Goal: Transaction & Acquisition: Purchase product/service

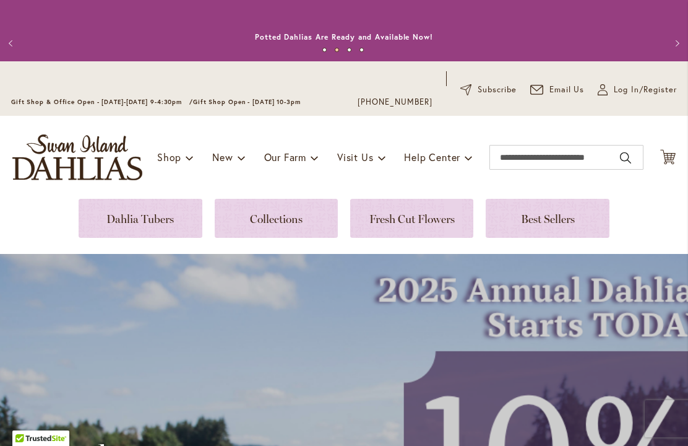
click at [628, 85] on span "Log In/Register" at bounding box center [645, 90] width 63 height 12
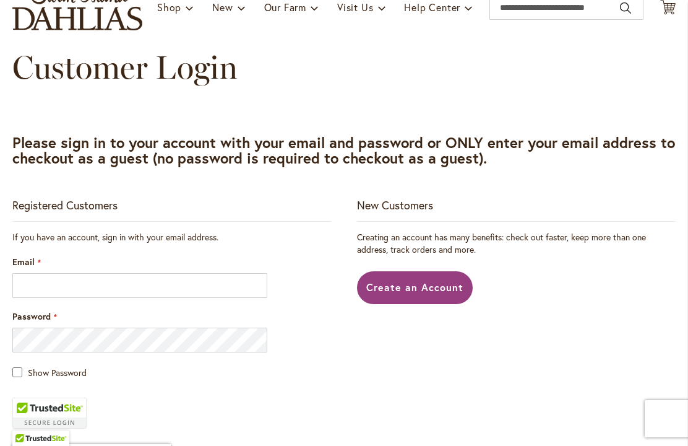
scroll to position [187, 0]
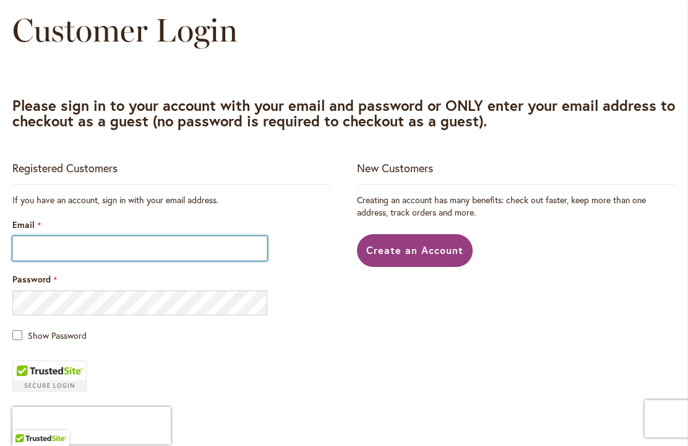
click at [72, 254] on input "Email" at bounding box center [139, 248] width 255 height 25
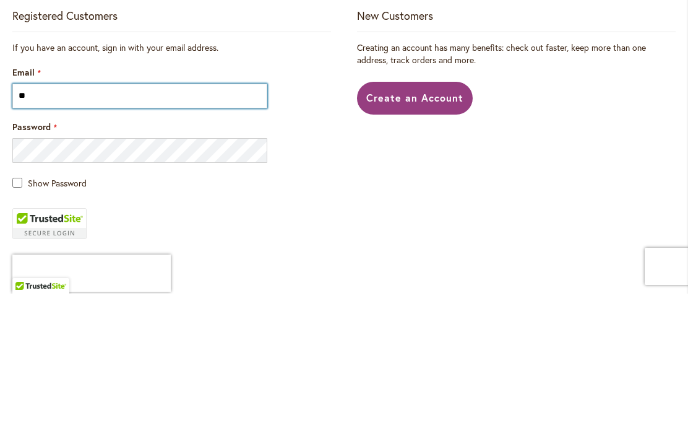
type input "*"
type input "**********"
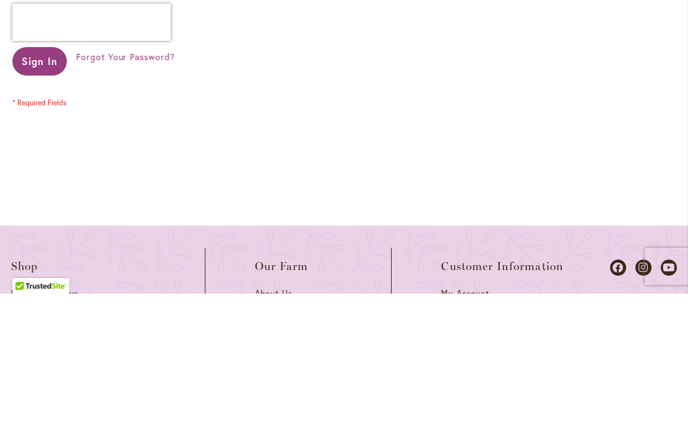
scroll to position [423, 0]
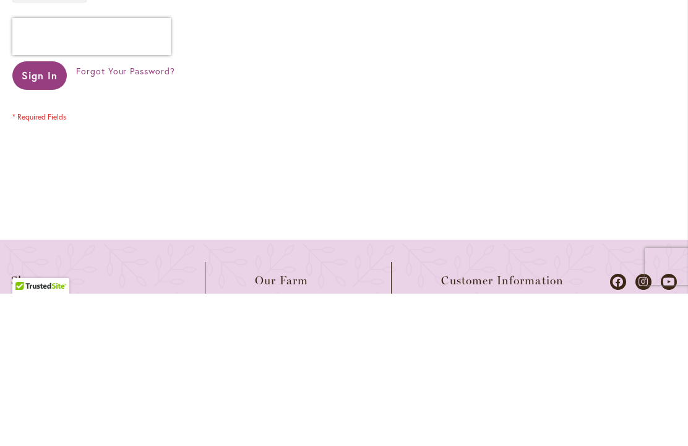
click at [38, 221] on span "Sign In" at bounding box center [40, 227] width 36 height 13
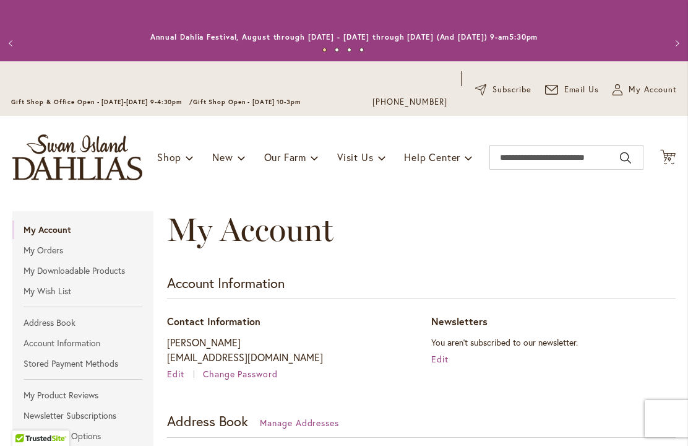
click at [670, 160] on span "79" at bounding box center [668, 159] width 8 height 8
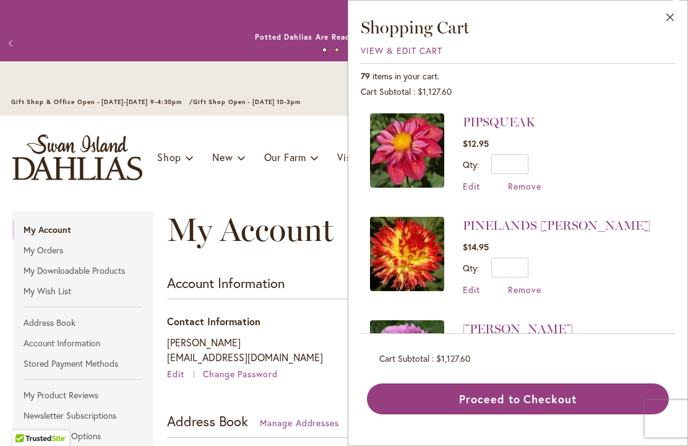
click at [413, 55] on span "View & Edit Cart" at bounding box center [402, 51] width 82 height 12
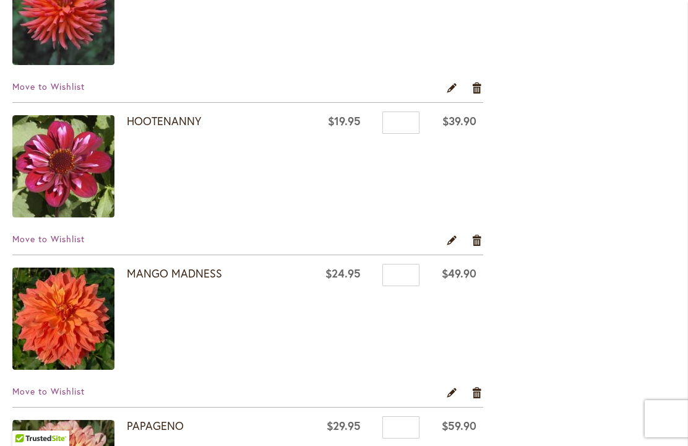
scroll to position [1144, 0]
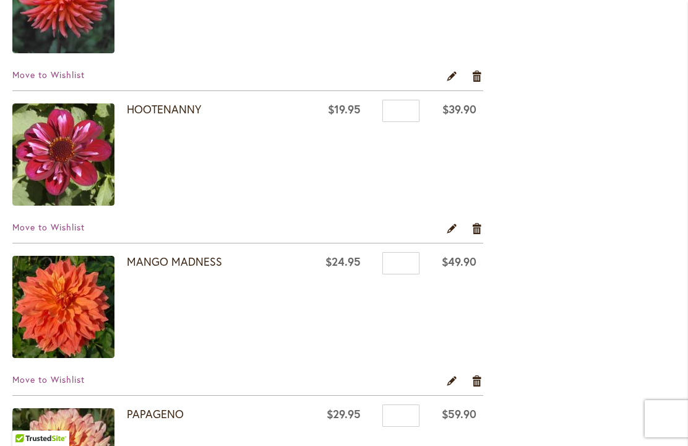
click at [217, 211] on td "HOOTENANNY" at bounding box center [161, 156] width 298 height 130
click at [186, 199] on div "HOOTENANNY" at bounding box center [216, 155] width 179 height 105
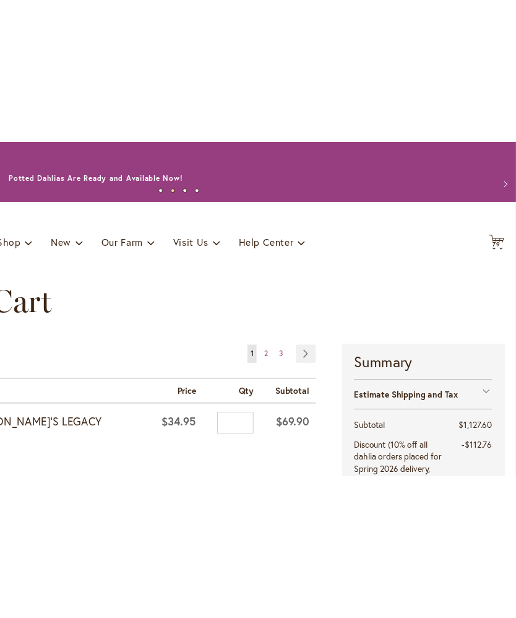
scroll to position [0, 0]
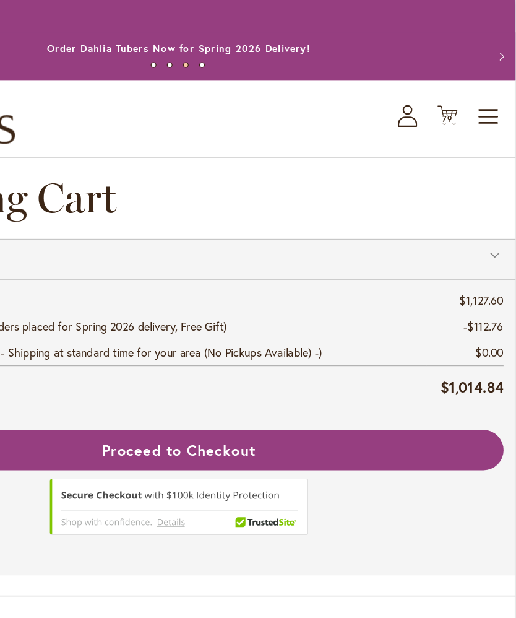
click at [394, 269] on div "Total Subtotal $1,127.60 Discount (10% off all dahlia orders placed for Spring …" at bounding box center [258, 265] width 516 height 103
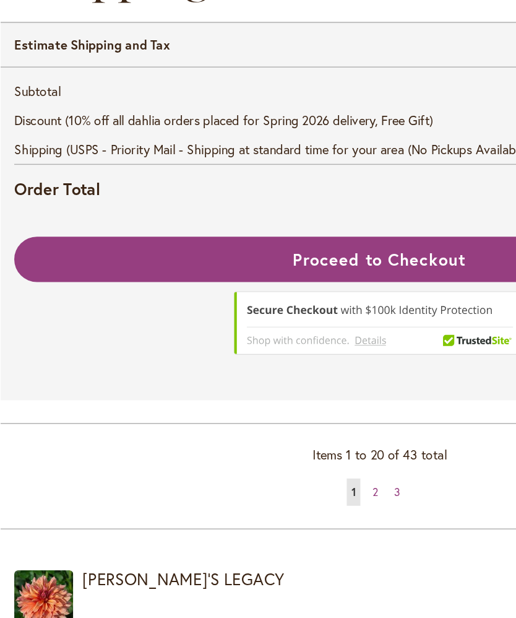
scroll to position [1599, 0]
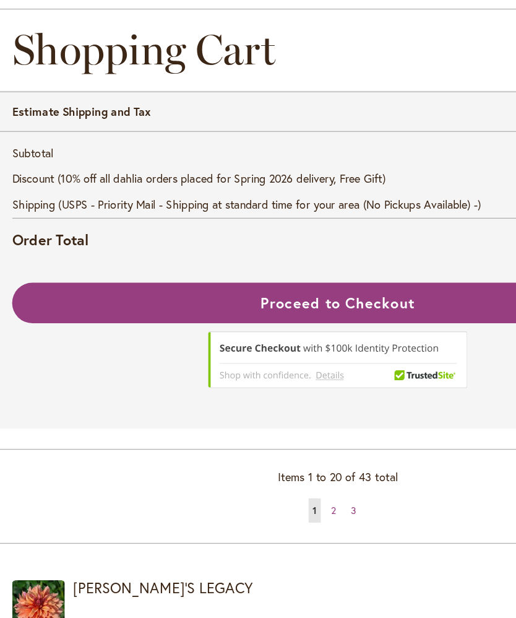
scroll to position [3748, 0]
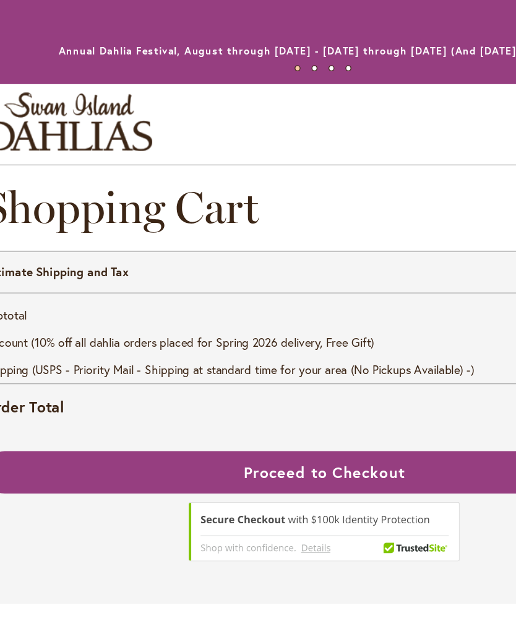
scroll to position [3011, 0]
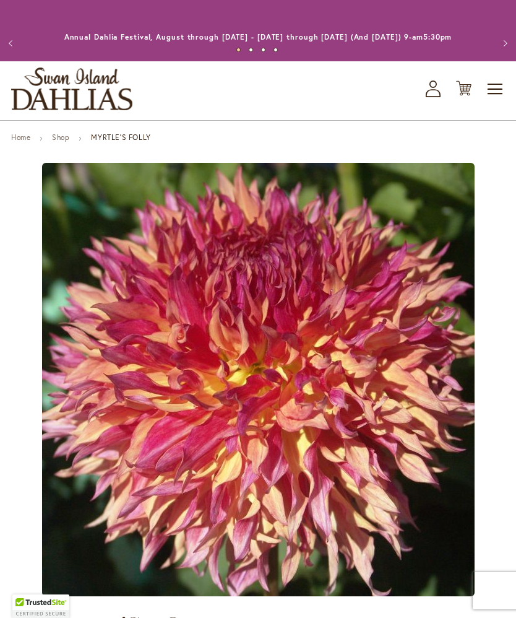
type input "*****"
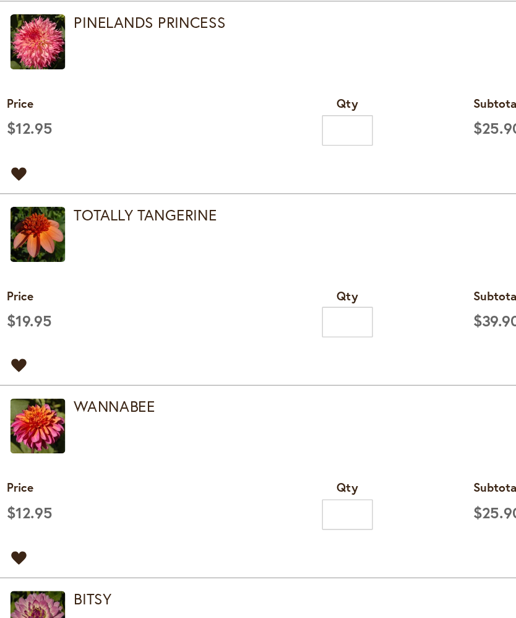
scroll to position [1687, 0]
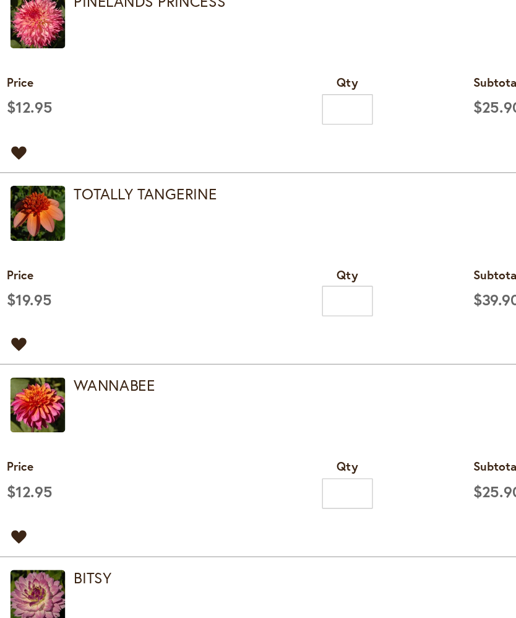
click at [326, 380] on div "Move to Wishlist Edit Remove item" at bounding box center [258, 391] width 498 height 22
click at [54, 262] on td "TOTALLY TANGERINE" at bounding box center [258, 290] width 516 height 56
click at [47, 272] on img at bounding box center [29, 292] width 40 height 40
click at [46, 272] on img at bounding box center [29, 292] width 40 height 40
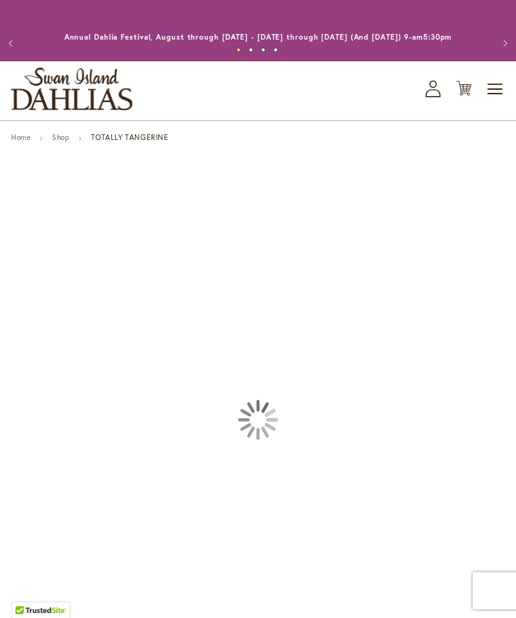
type input "*****"
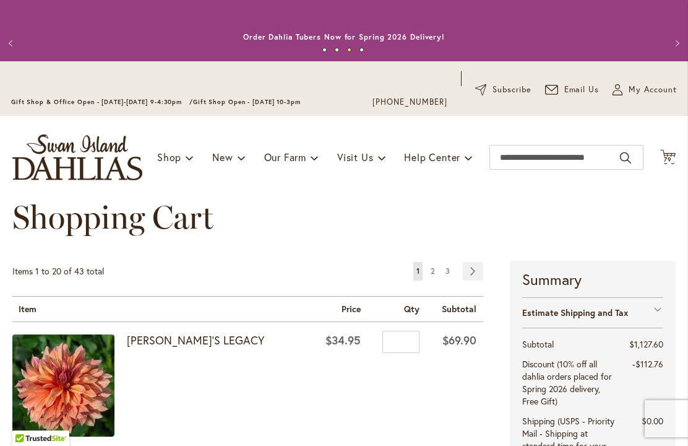
click at [266, 439] on div "[PERSON_NAME]'S LEGACY" at bounding box center [216, 386] width 179 height 105
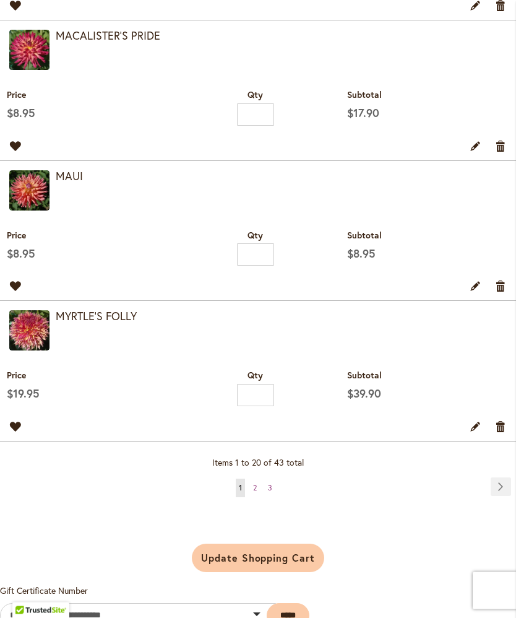
scroll to position [2910, 0]
click at [45, 210] on img at bounding box center [29, 190] width 40 height 40
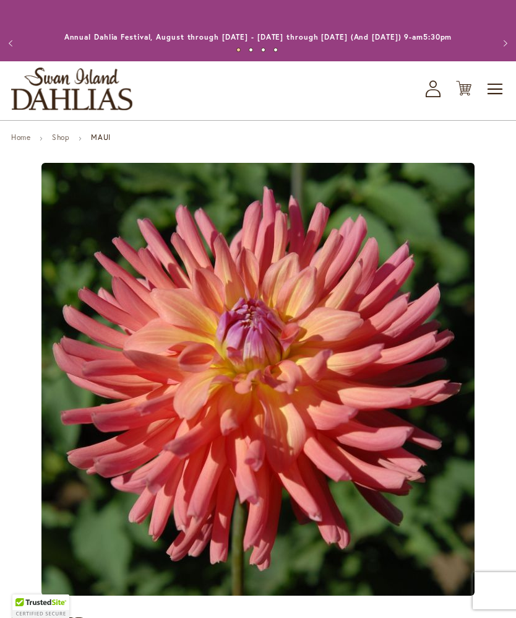
type input "*****"
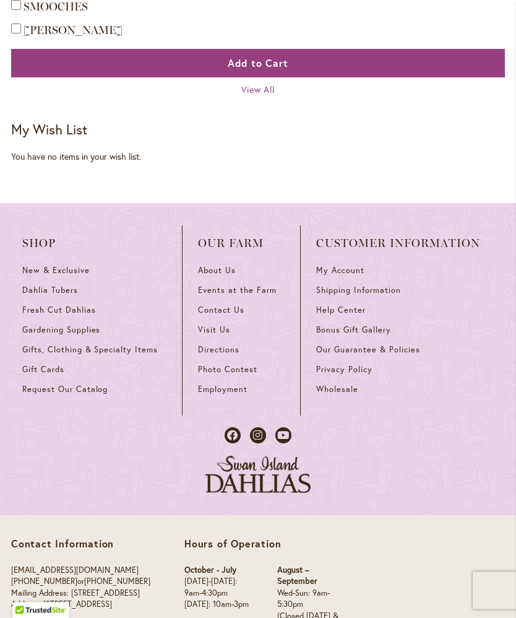
scroll to position [1040, 0]
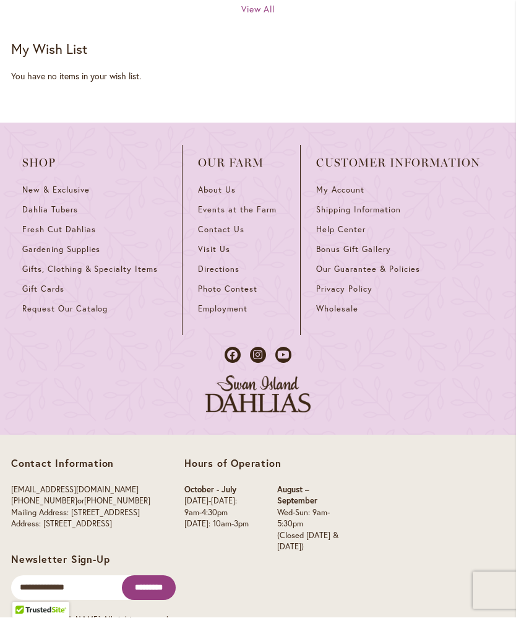
click at [514, 387] on div "Shop New & Exclusive Dahlia Tubers Fresh Cut Dahlias Gardening Supplies Gifts, …" at bounding box center [258, 279] width 516 height 312
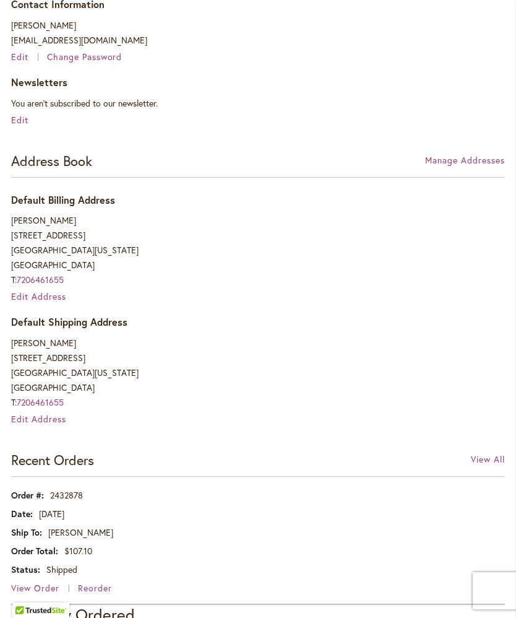
scroll to position [0, 0]
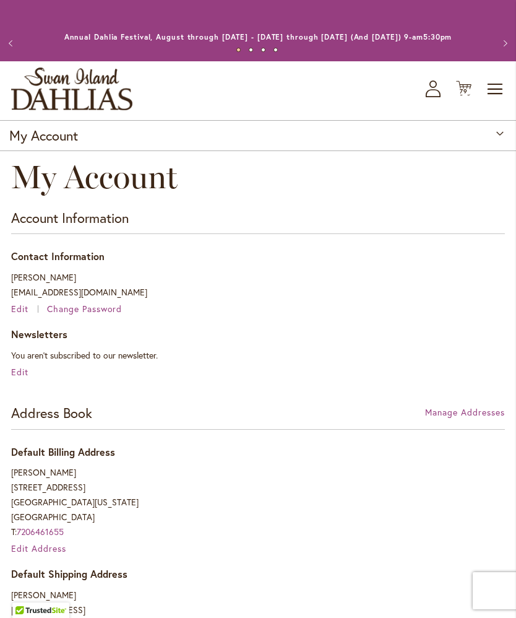
click at [72, 144] on strong "My Account" at bounding box center [43, 135] width 69 height 18
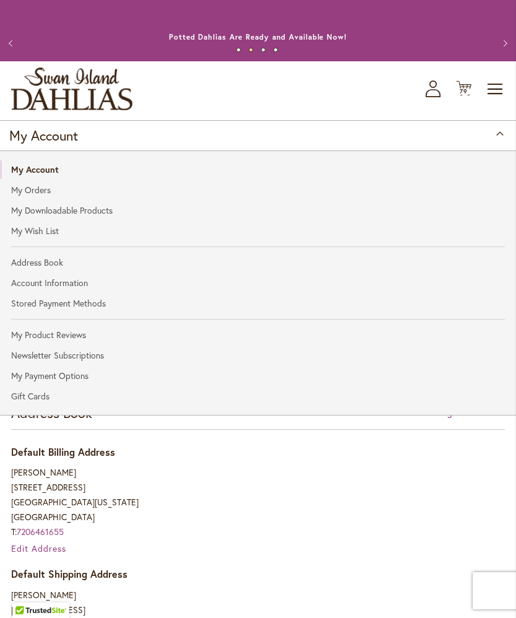
click at [463, 97] on span "Cart .cls-1 { fill: #231f20; }" at bounding box center [463, 88] width 15 height 17
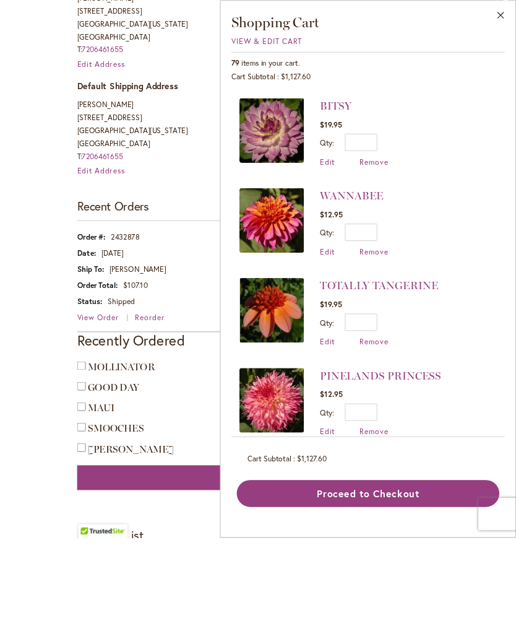
scroll to position [571, 0]
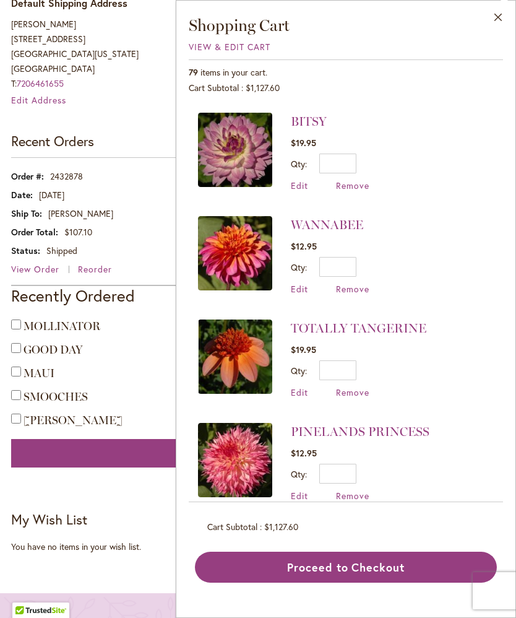
click at [231, 216] on img at bounding box center [235, 253] width 74 height 74
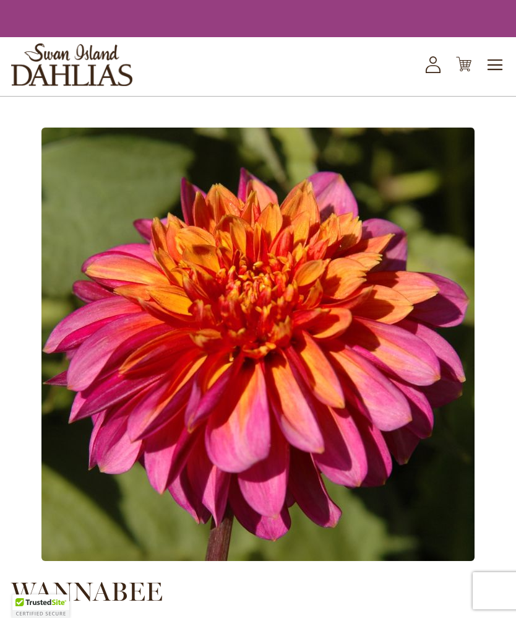
click at [250, 403] on img at bounding box center [257, 344] width 433 height 433
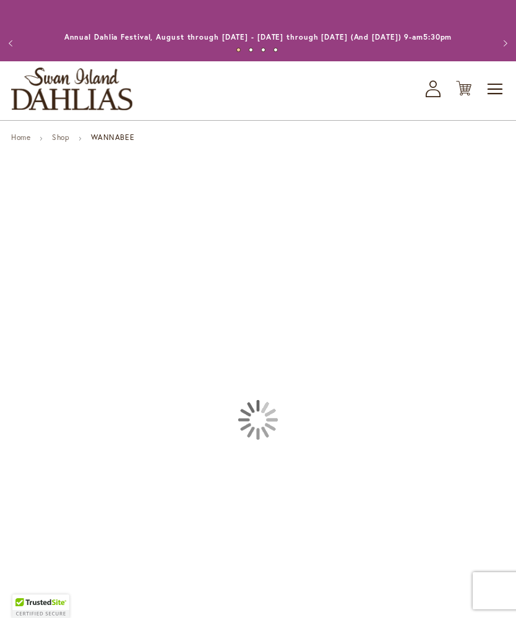
type input "*****"
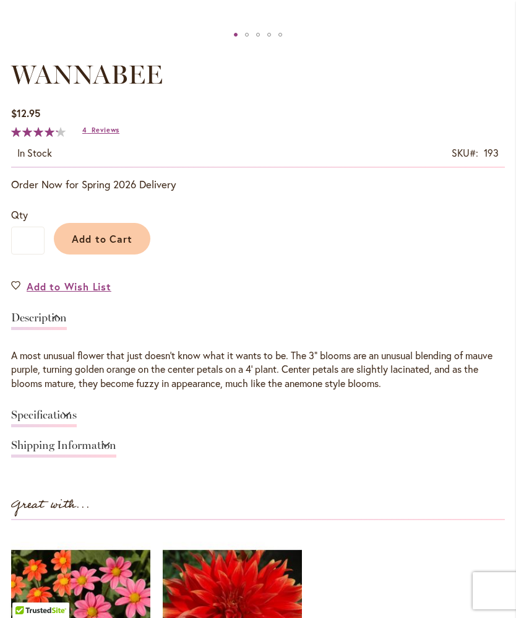
scroll to position [647, 0]
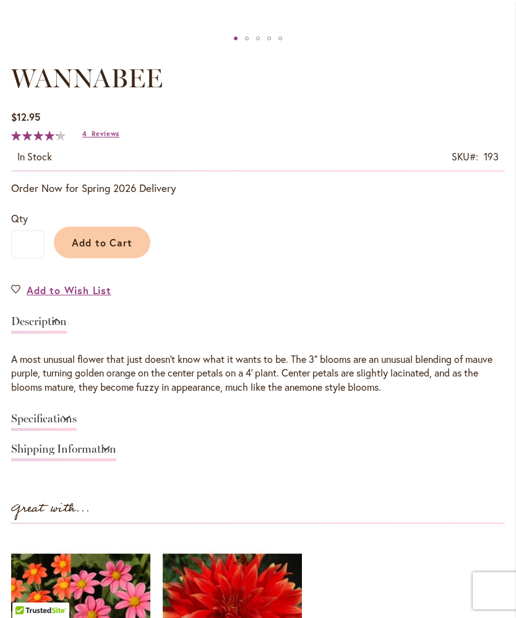
click at [52, 422] on link "Specifications" at bounding box center [44, 422] width 66 height 18
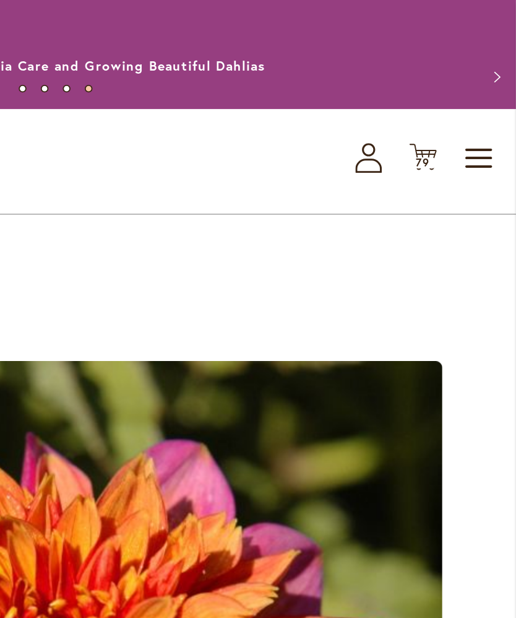
scroll to position [0, 0]
click at [460, 95] on span "79" at bounding box center [464, 91] width 8 height 8
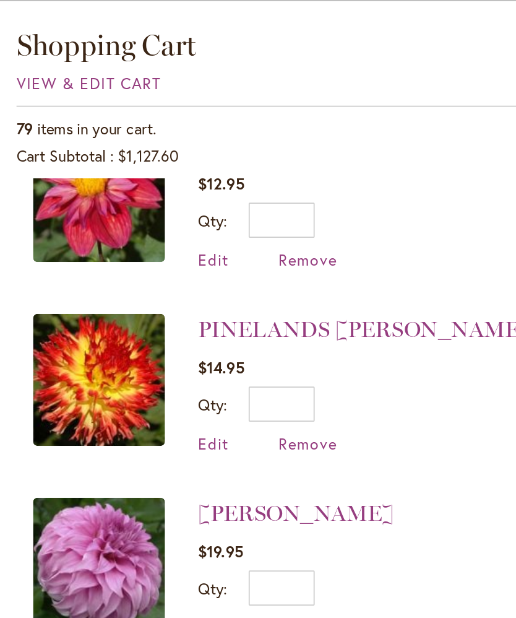
scroll to position [38, 0]
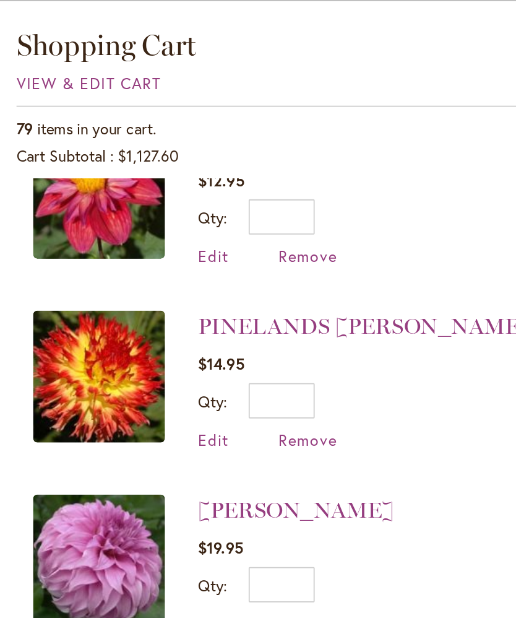
click at [198, 213] on img at bounding box center [235, 212] width 74 height 74
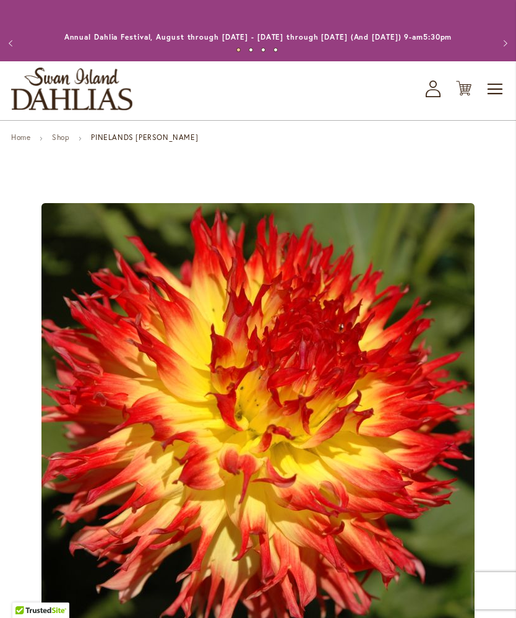
type input "*****"
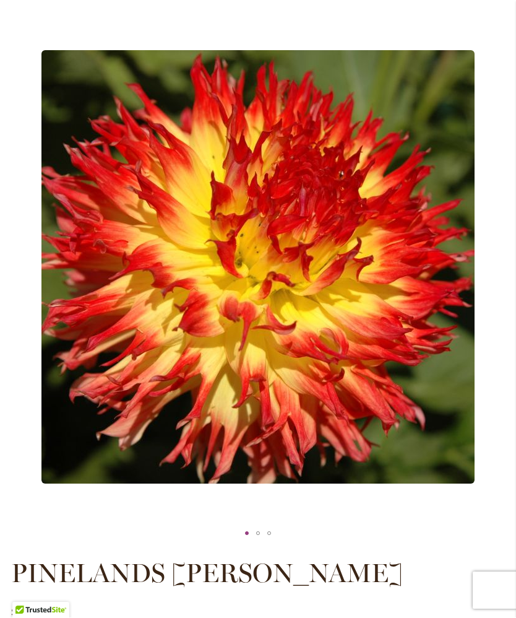
scroll to position [153, 0]
click at [260, 542] on div "PINELANDS PAM" at bounding box center [258, 533] width 11 height 19
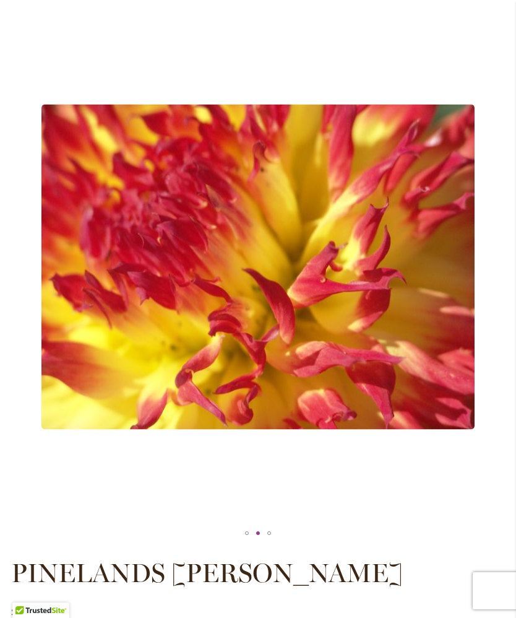
click at [272, 541] on div "PINELANDS PAM" at bounding box center [269, 533] width 11 height 19
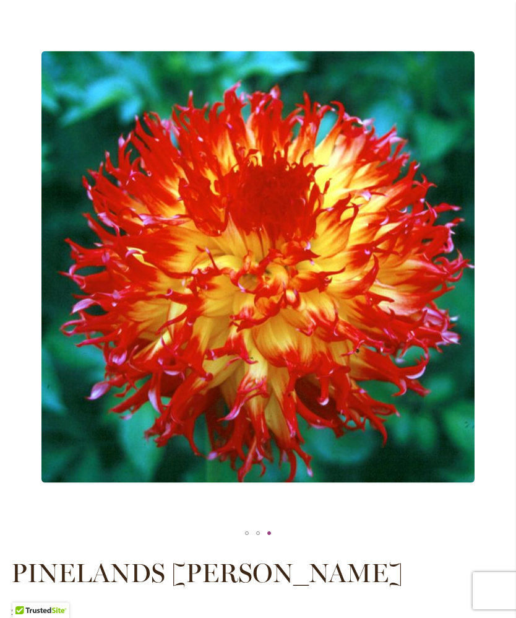
click at [273, 542] on div "PINELANDS PAM" at bounding box center [269, 533] width 11 height 19
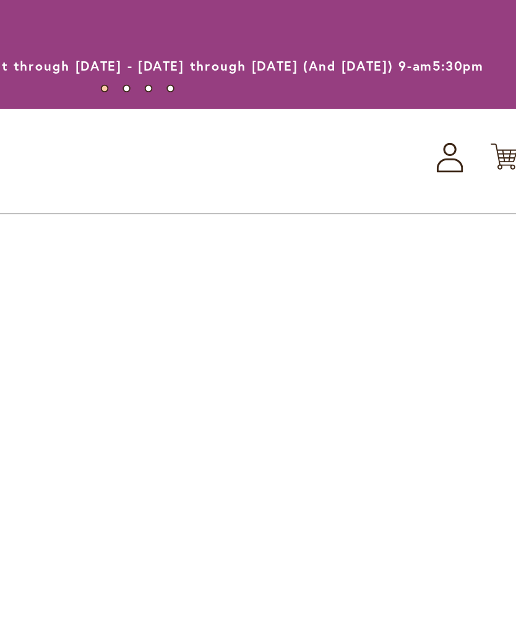
type input "*****"
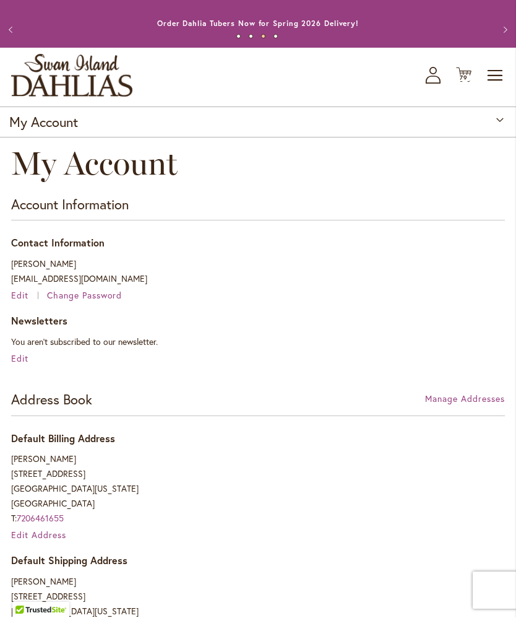
scroll to position [14, 0]
